Goal: Navigation & Orientation: Find specific page/section

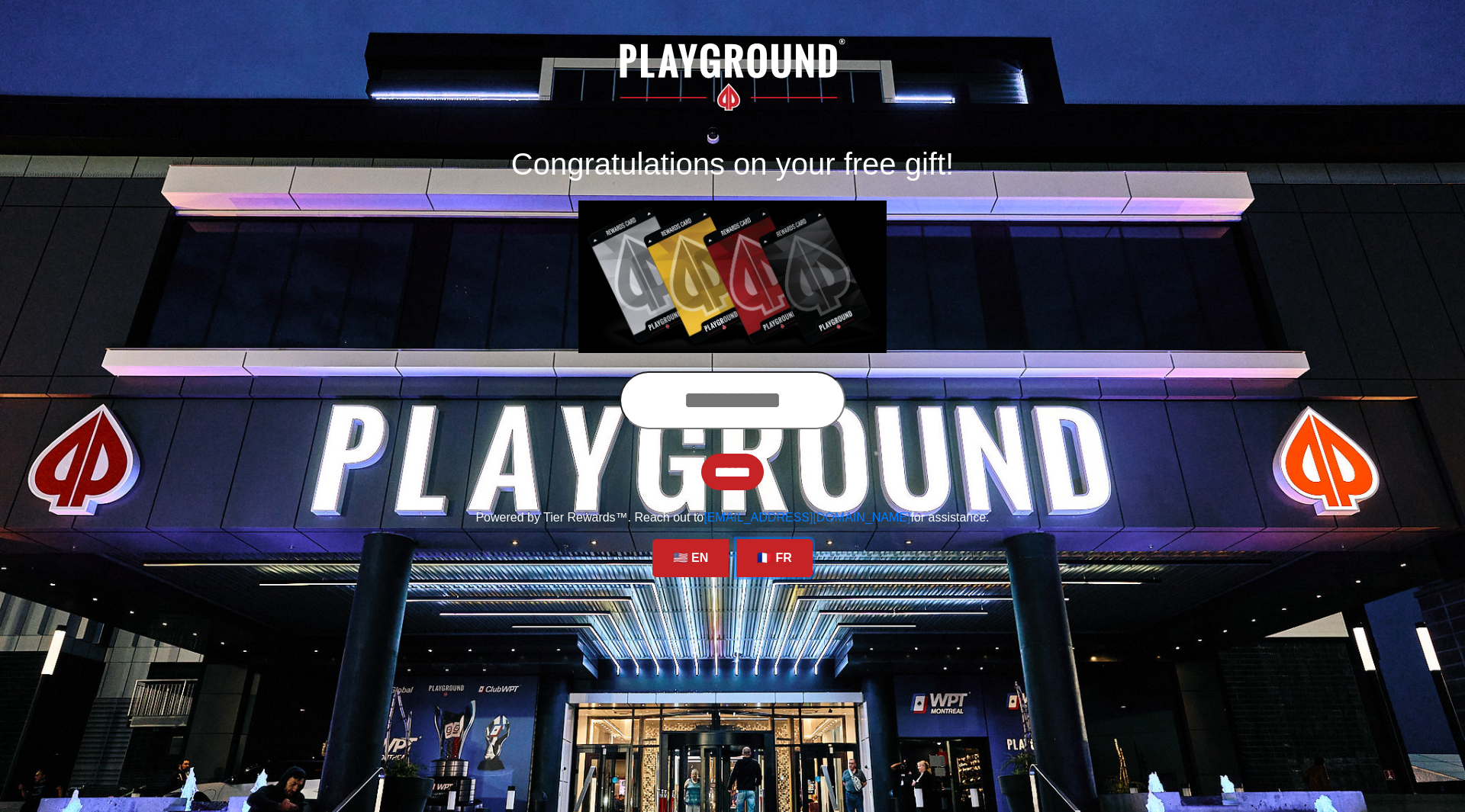
click at [769, 559] on link "🇫🇷 FR" at bounding box center [774, 558] width 76 height 38
click at [769, 165] on h1 "Congratulations on your free gift!" at bounding box center [732, 164] width 847 height 37
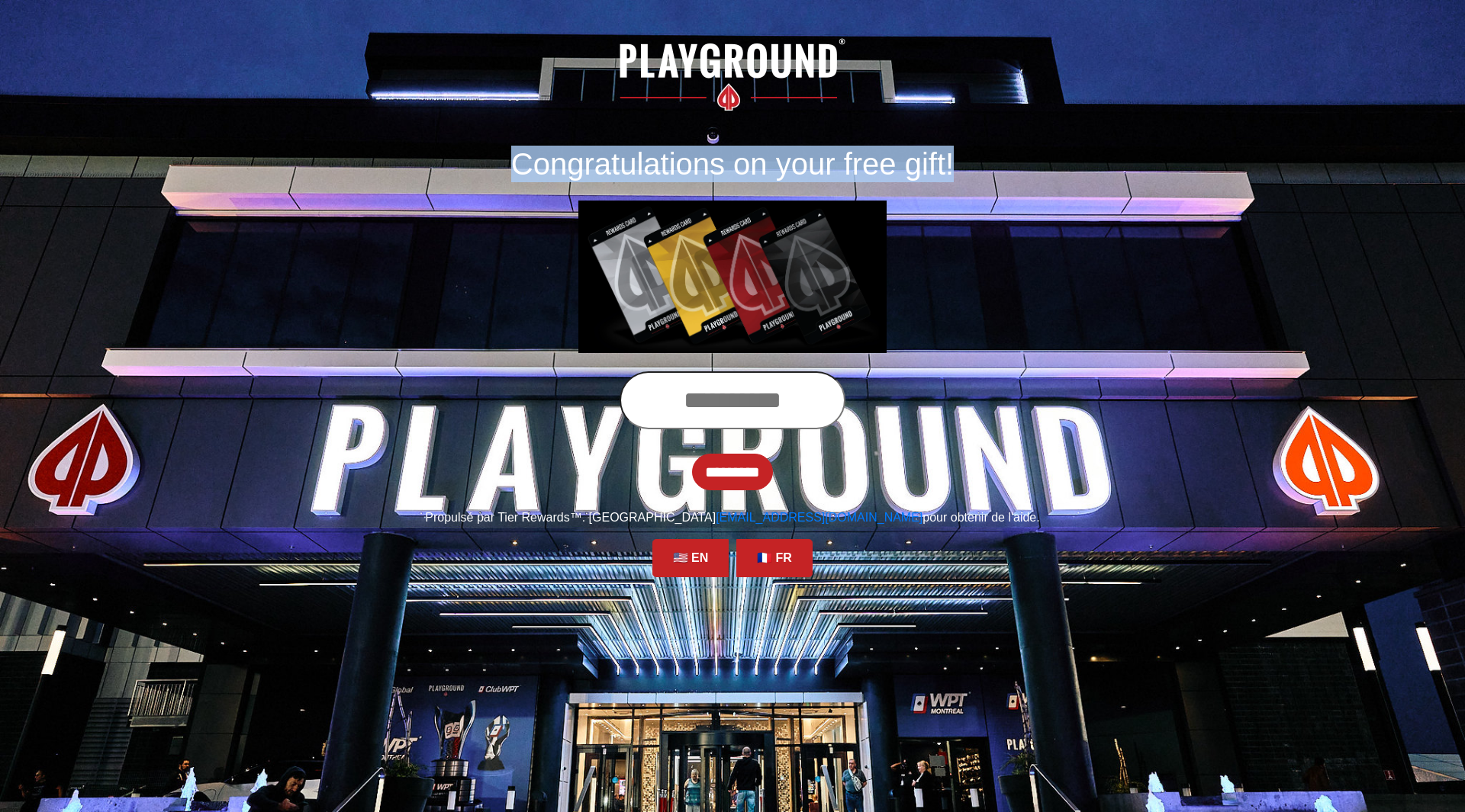
click at [769, 165] on h1 "Congratulations on your free gift!" at bounding box center [732, 164] width 847 height 37
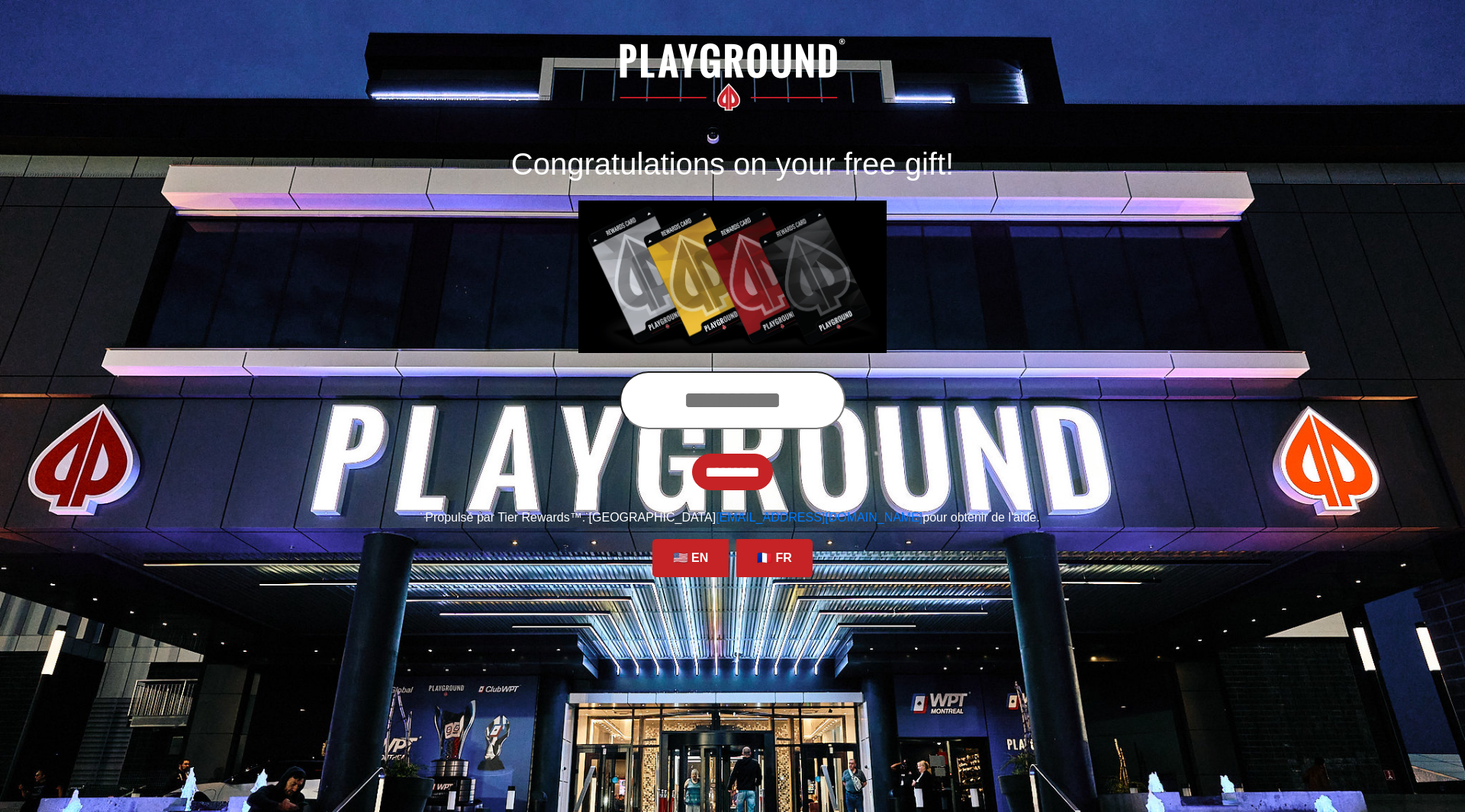
click at [1061, 203] on div "Congratulations on your free gift!" at bounding box center [733, 195] width 870 height 351
click at [783, 177] on h1 "Congratulations on your free gift!" at bounding box center [732, 164] width 847 height 37
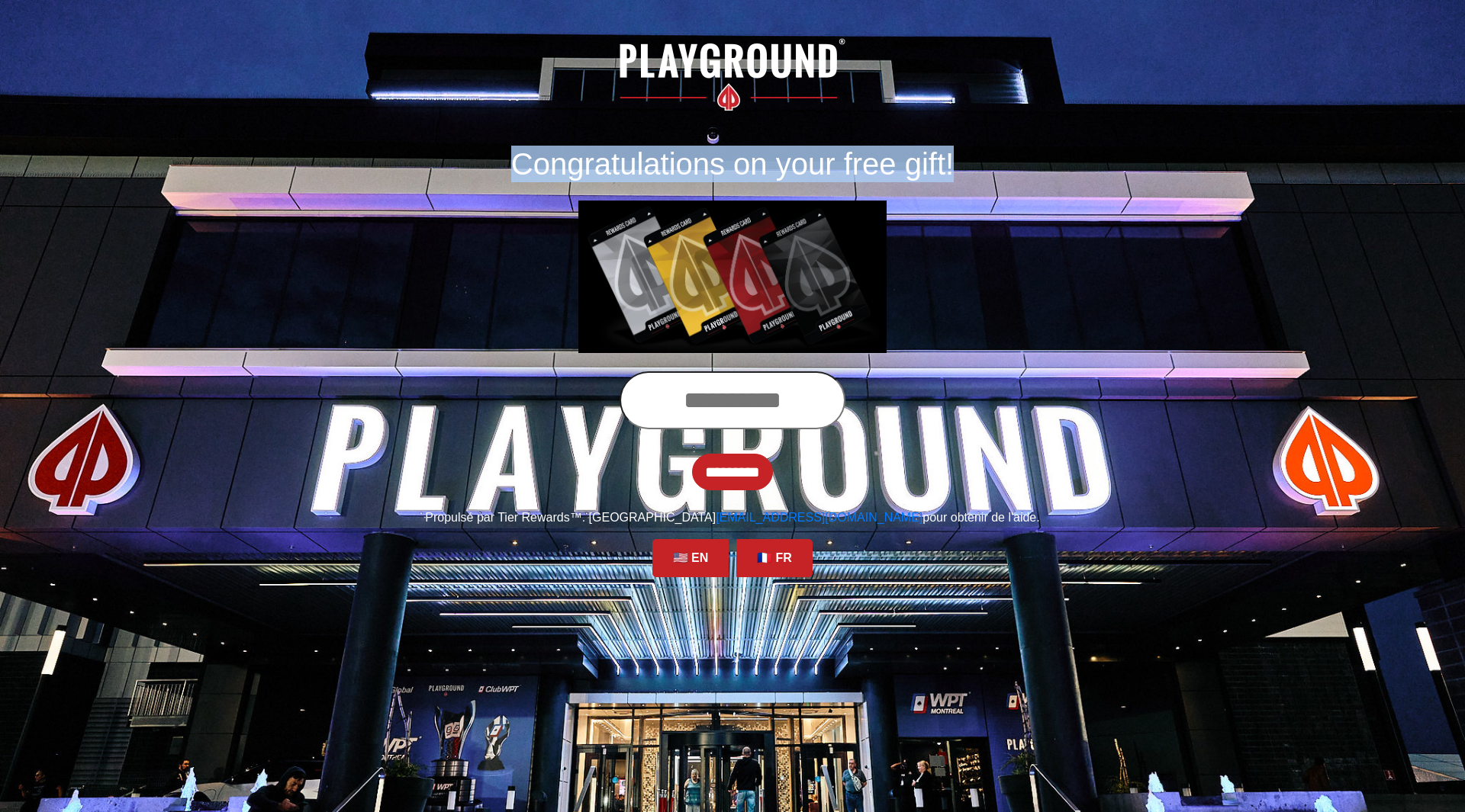
click at [783, 177] on h1 "Congratulations on your free gift!" at bounding box center [732, 164] width 847 height 37
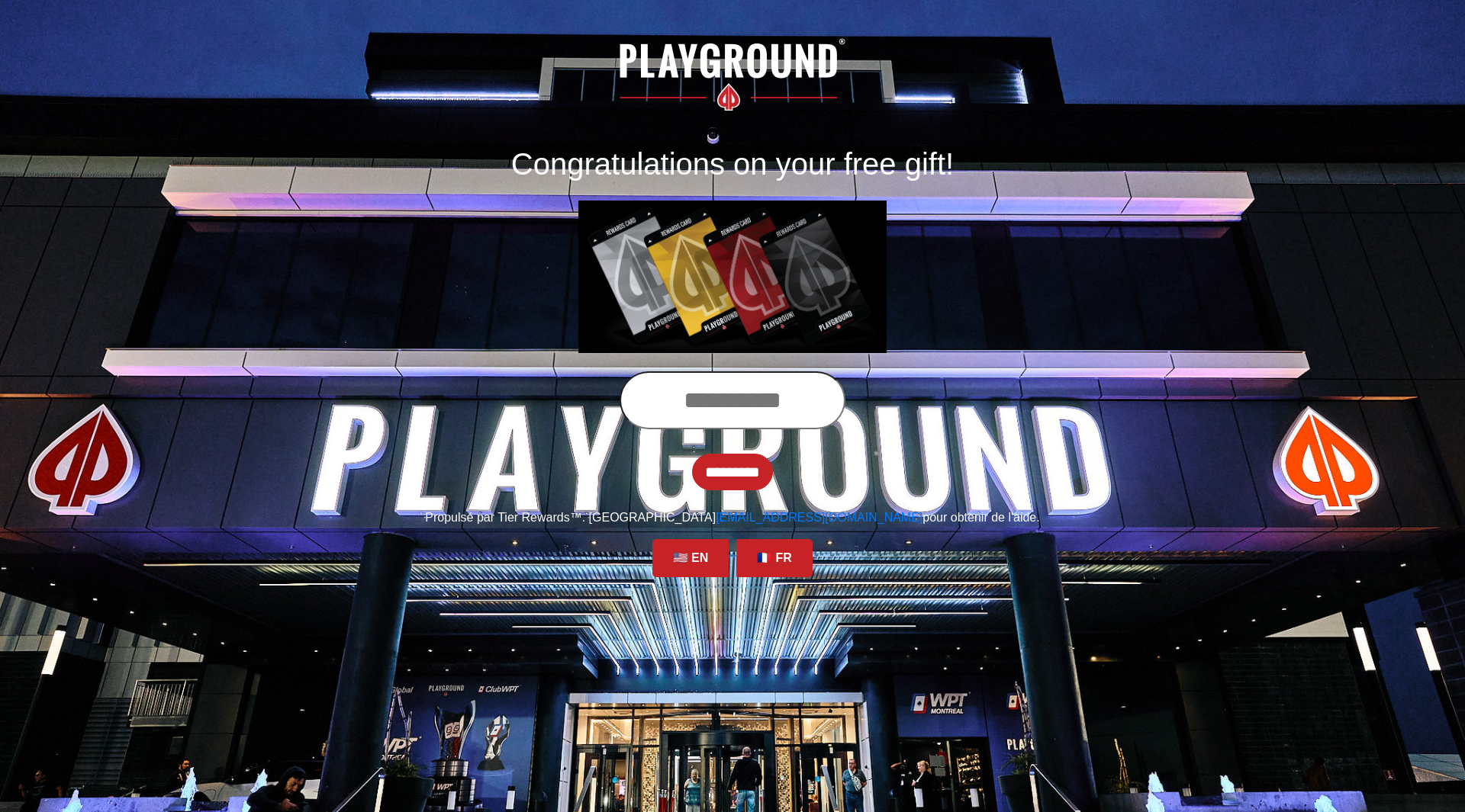
click at [950, 208] on div "Congratulations on your free gift!" at bounding box center [733, 195] width 870 height 351
click at [782, 565] on link "🇫🇷 FR" at bounding box center [774, 558] width 76 height 38
click at [783, 554] on link "🇫🇷 FR" at bounding box center [774, 558] width 76 height 38
click at [730, 571] on div "🇺🇸 EN 🇫🇷 FR" at bounding box center [732, 558] width 168 height 38
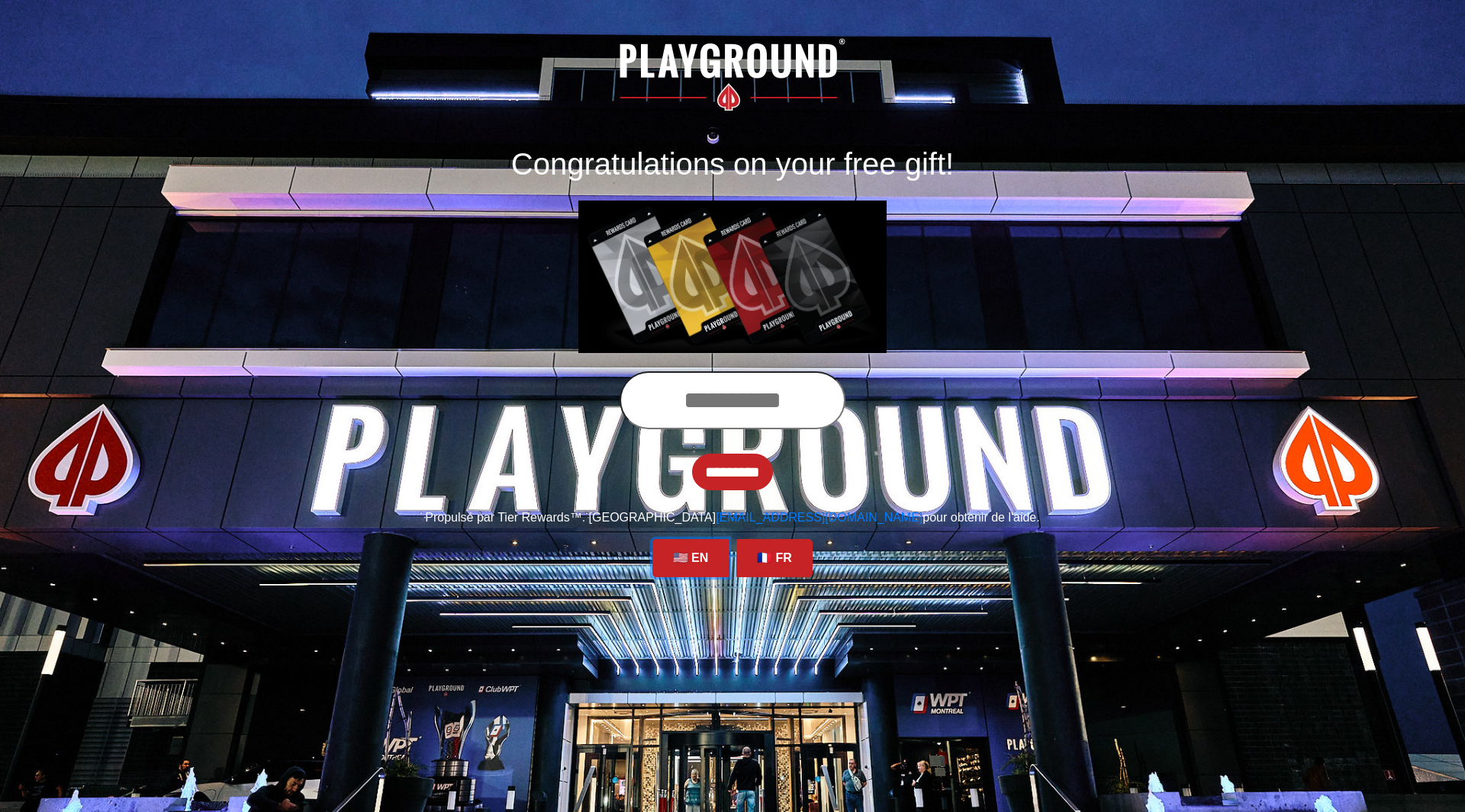
click at [718, 572] on link "🇺🇸 EN" at bounding box center [691, 558] width 76 height 38
click at [785, 566] on link "🇫🇷 FR" at bounding box center [774, 558] width 76 height 38
click at [778, 565] on link "🇫🇷 FR" at bounding box center [774, 558] width 76 height 38
drag, startPoint x: 0, startPoint y: 0, endPoint x: 726, endPoint y: 478, distance: 869.2
click at [777, 563] on link "🇫🇷 FR" at bounding box center [774, 558] width 76 height 38
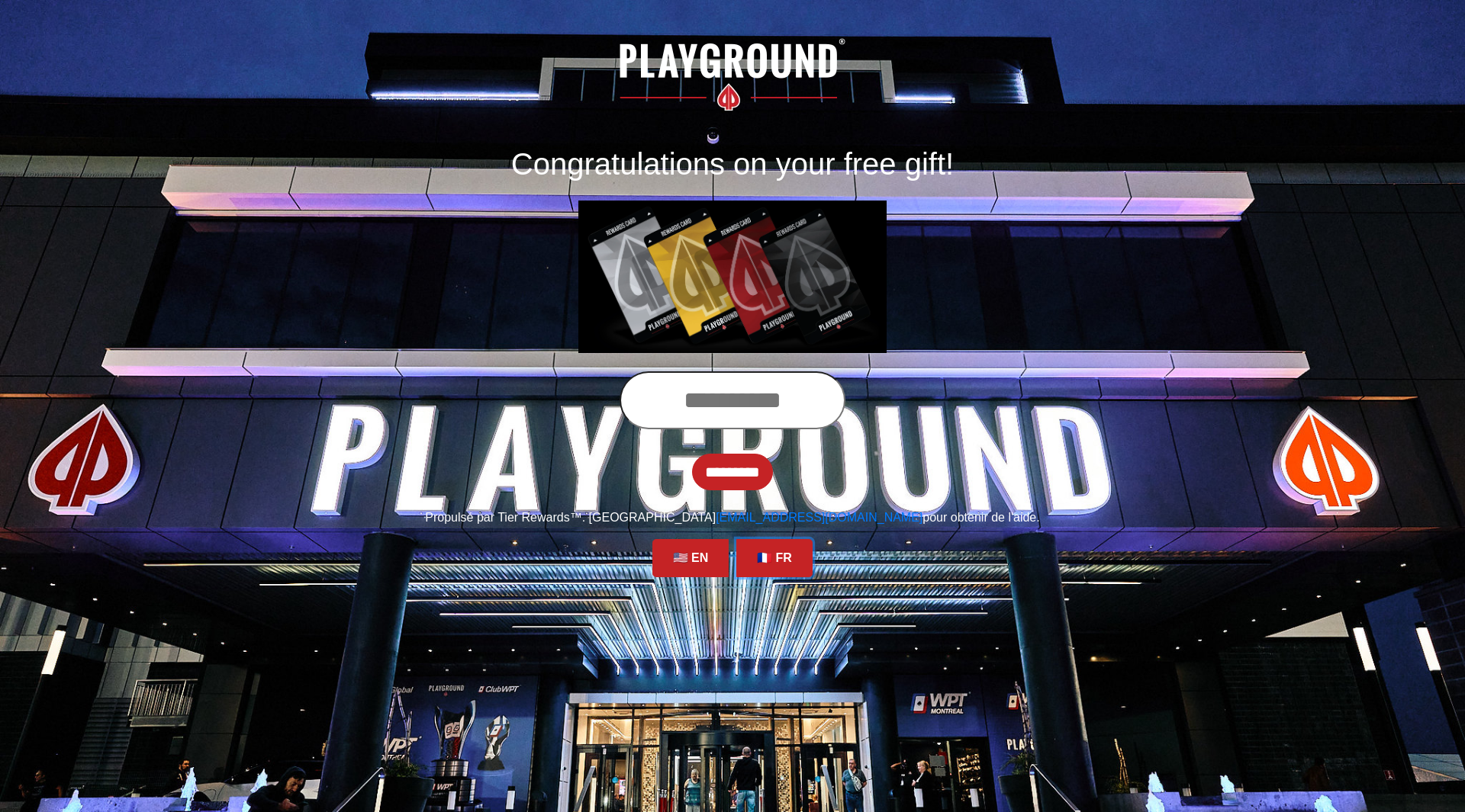
click at [774, 554] on link "🇫🇷 FR" at bounding box center [774, 558] width 76 height 38
